Goal: Find specific page/section: Find specific page/section

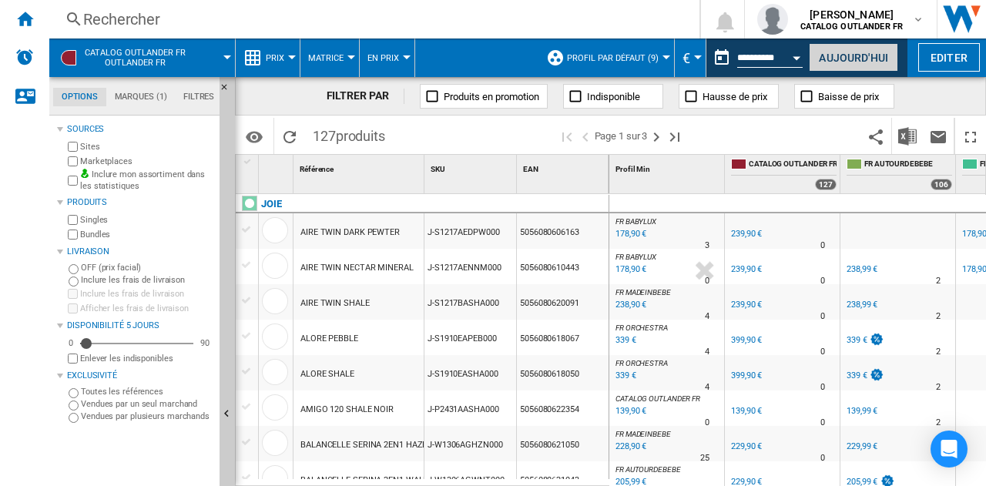
click at [841, 59] on button "Aujourd'hui" at bounding box center [852, 57] width 89 height 28
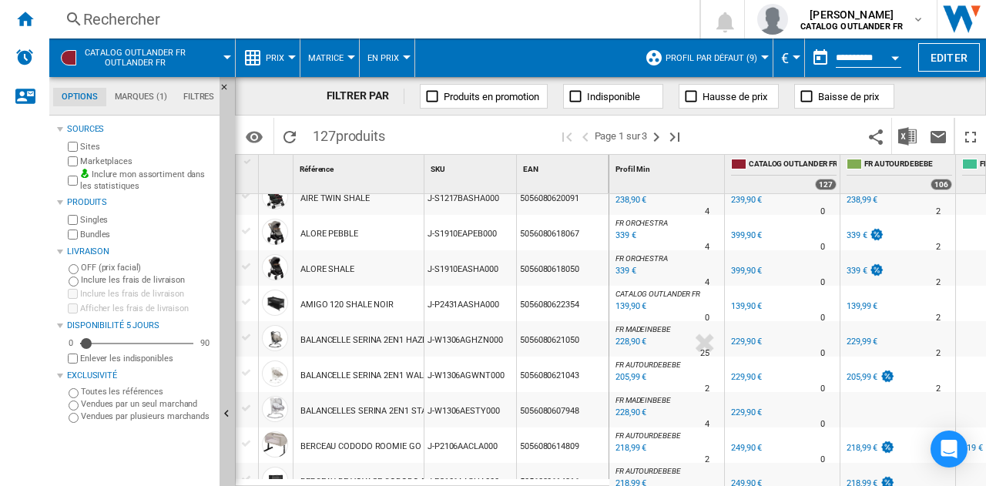
scroll to position [243, 0]
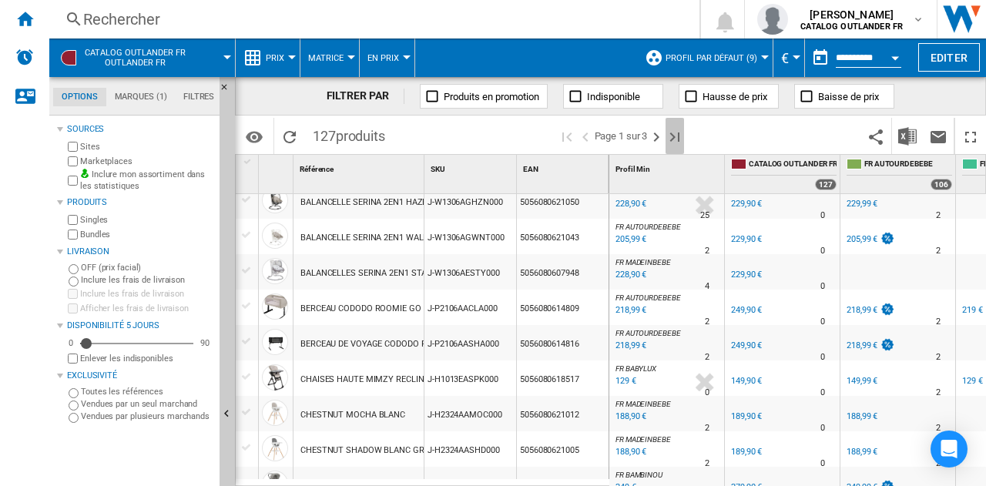
click at [678, 136] on ng-md-icon "Dernière page" at bounding box center [674, 137] width 18 height 18
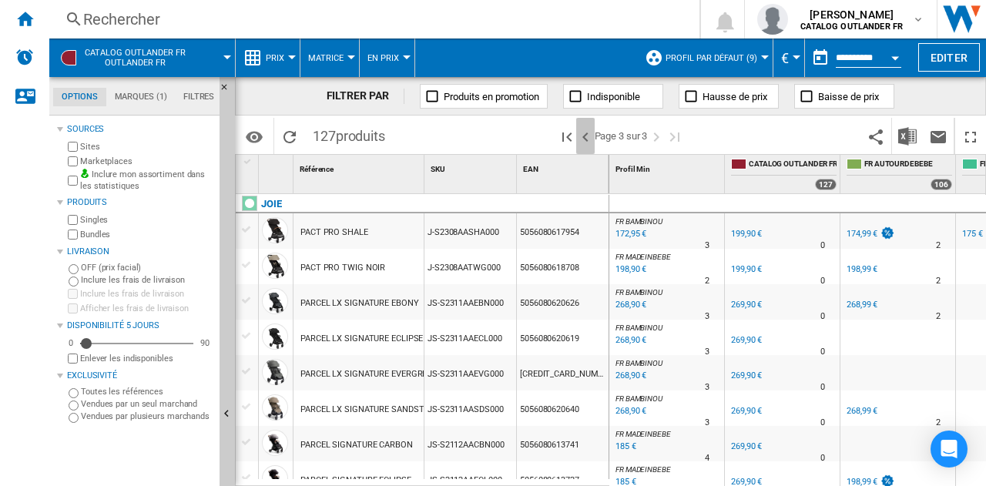
click at [579, 142] on ng-md-icon ">Page précédente" at bounding box center [585, 137] width 18 height 18
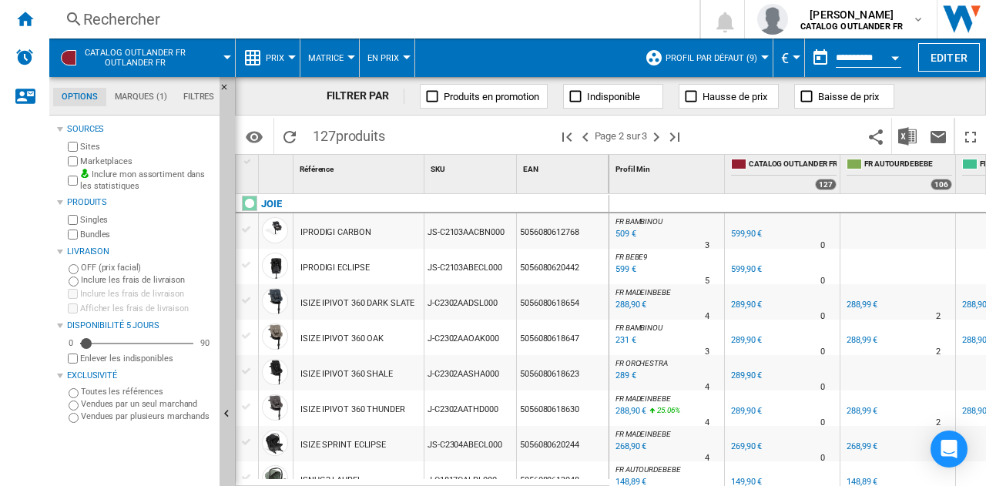
scroll to position [202, 0]
